Goal: Information Seeking & Learning: Learn about a topic

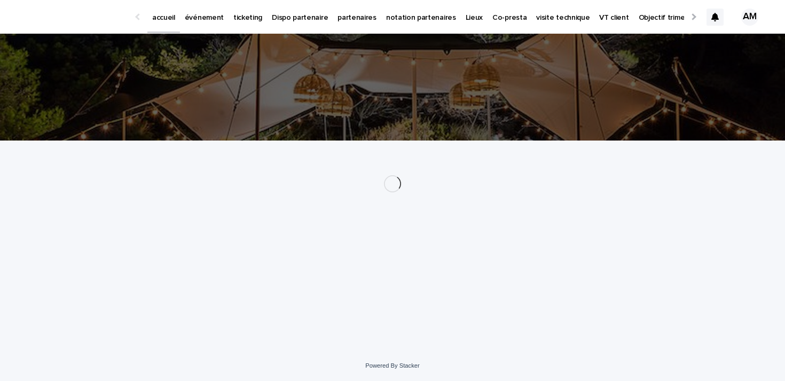
click at [715, 13] on icon at bounding box center [714, 17] width 7 height 9
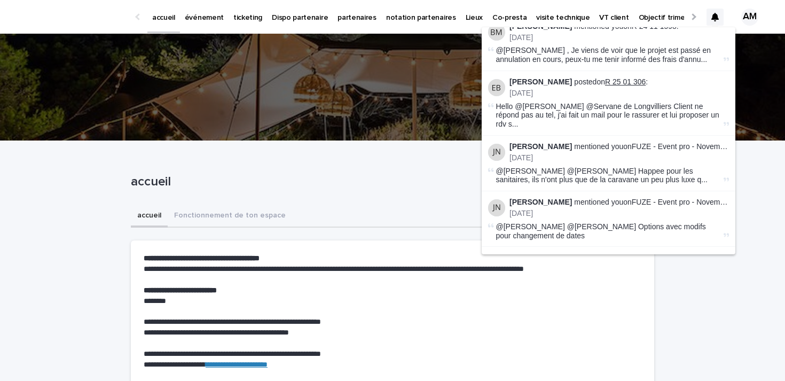
scroll to position [247, 0]
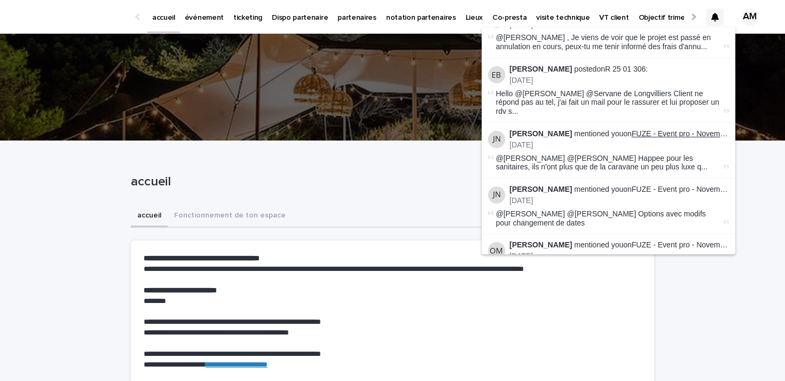
click at [653, 129] on link "FUZE - Event pro - Novembre - IDF" at bounding box center [691, 133] width 118 height 9
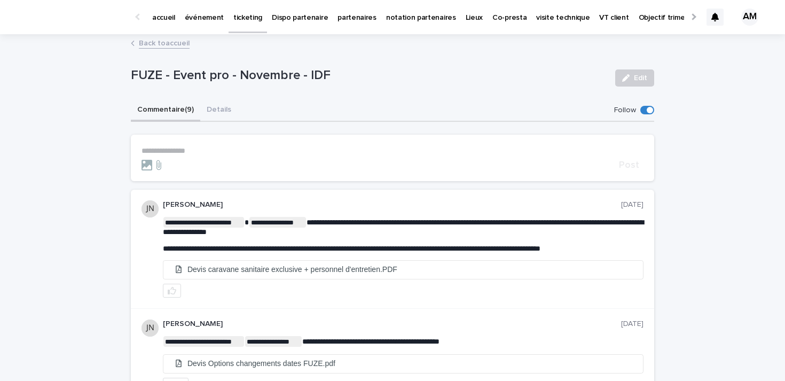
scroll to position [27, 0]
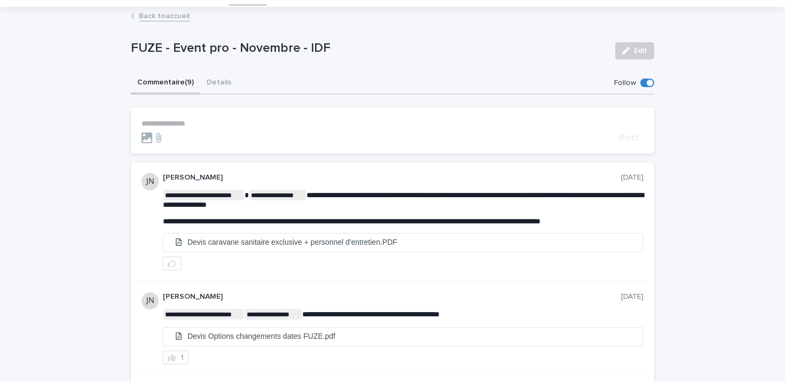
click at [355, 139] on div at bounding box center [377, 137] width 473 height 11
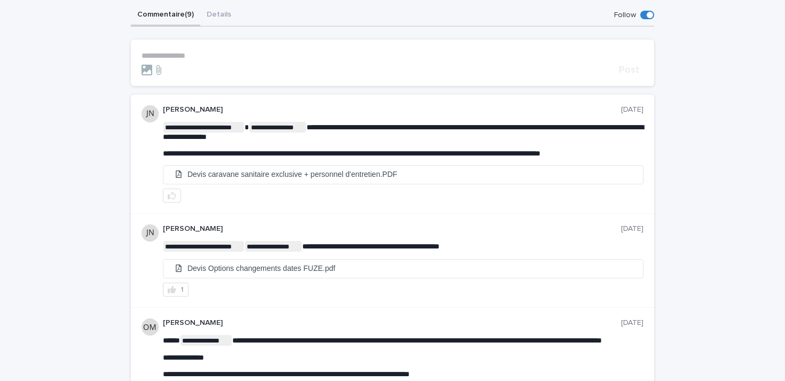
scroll to position [100, 0]
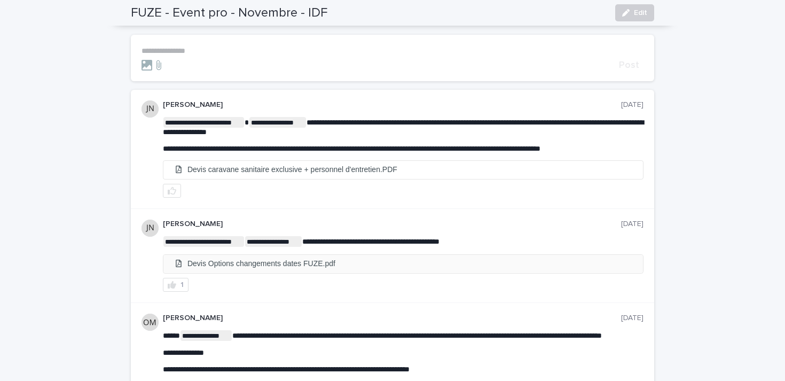
click at [334, 261] on li "Devis Options changements dates FUZE.pdf" at bounding box center [402, 264] width 479 height 18
click at [305, 267] on li "Devis Options changements dates FUZE.pdf" at bounding box center [402, 264] width 479 height 18
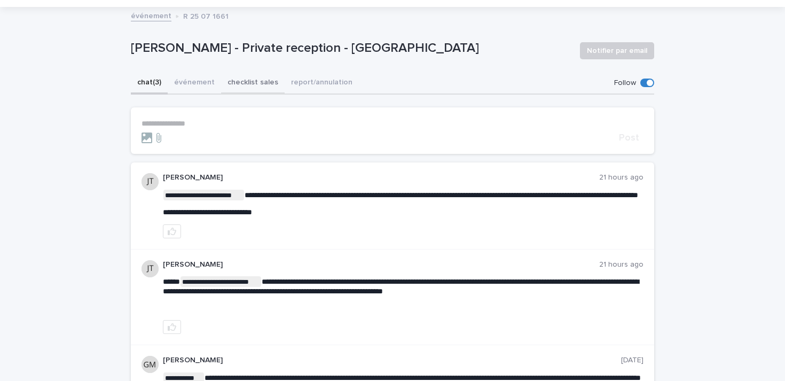
scroll to position [16, 0]
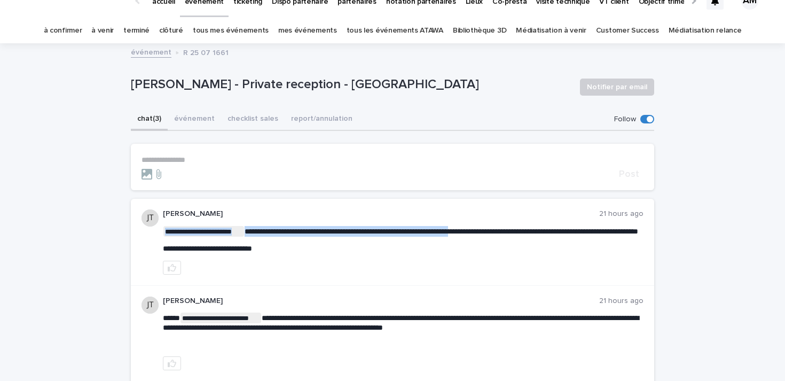
drag, startPoint x: 420, startPoint y: 243, endPoint x: 178, endPoint y: 237, distance: 242.5
click at [434, 235] on p "**********" at bounding box center [403, 231] width 481 height 11
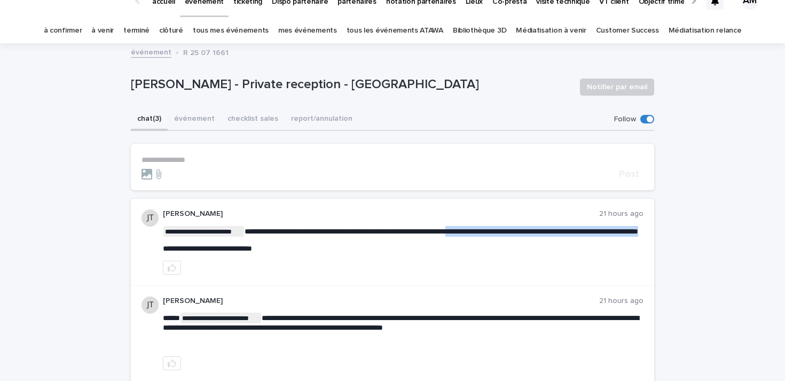
drag, startPoint x: 418, startPoint y: 237, endPoint x: 162, endPoint y: 241, distance: 255.8
click at [162, 241] on div "**********" at bounding box center [392, 242] width 523 height 87
copy span
